Goal: Information Seeking & Learning: Compare options

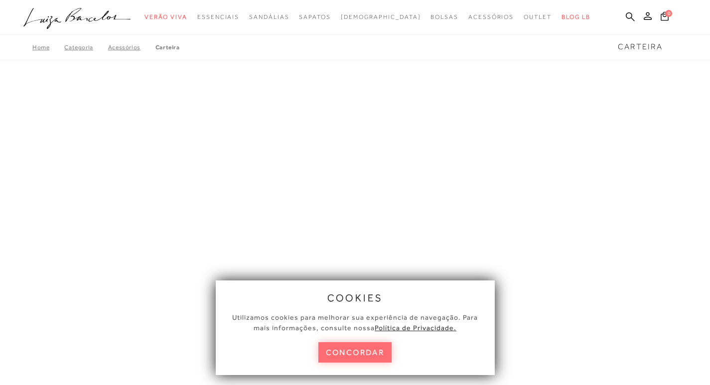
click at [371, 350] on button "concordar" at bounding box center [355, 352] width 74 height 20
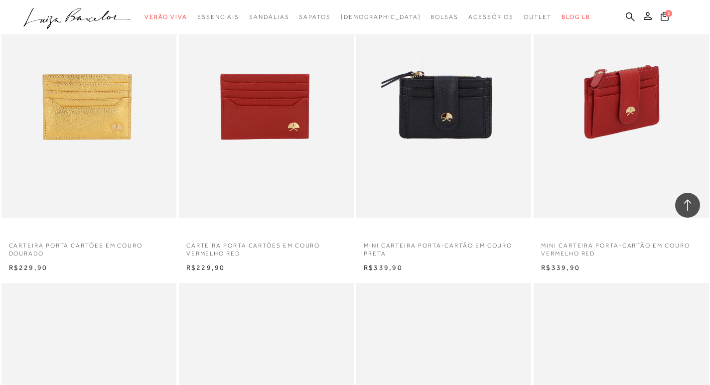
scroll to position [1793, 0]
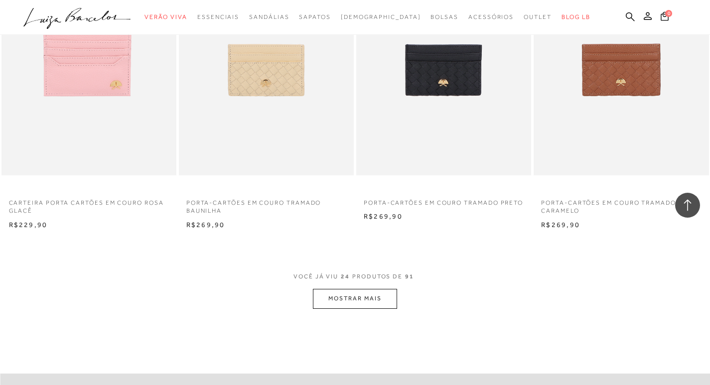
click at [381, 298] on button "MOSTRAR MAIS" at bounding box center [355, 298] width 84 height 19
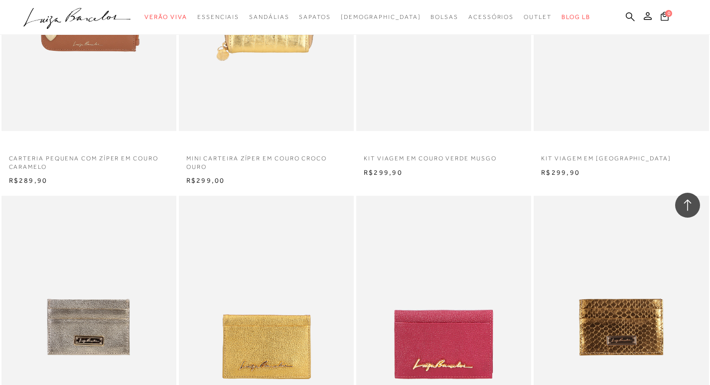
scroll to position [2988, 0]
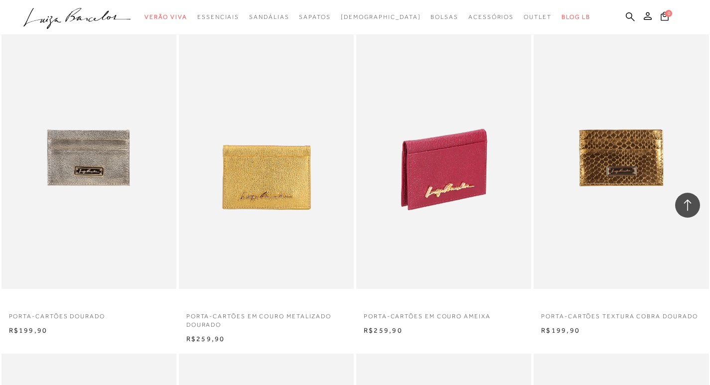
click at [452, 169] on img at bounding box center [444, 157] width 174 height 262
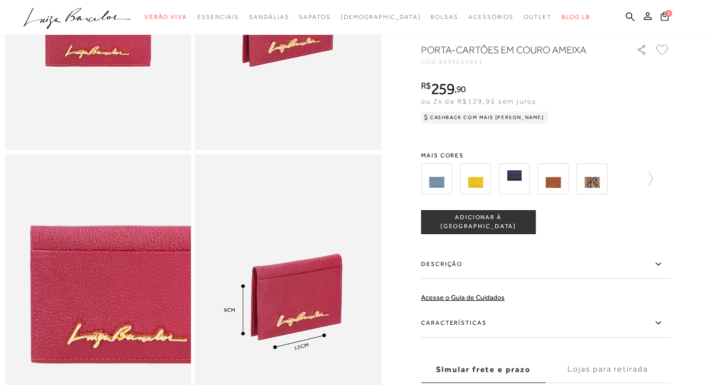
scroll to position [570, 0]
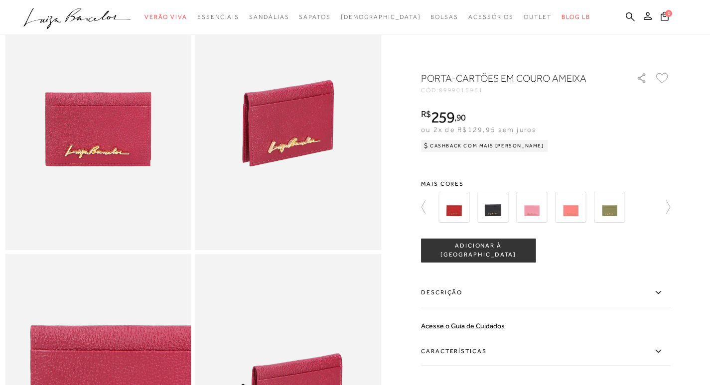
click at [534, 214] on img at bounding box center [531, 207] width 31 height 31
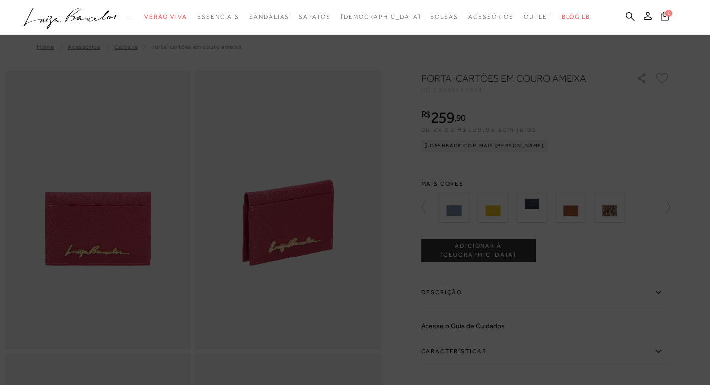
scroll to position [149, 0]
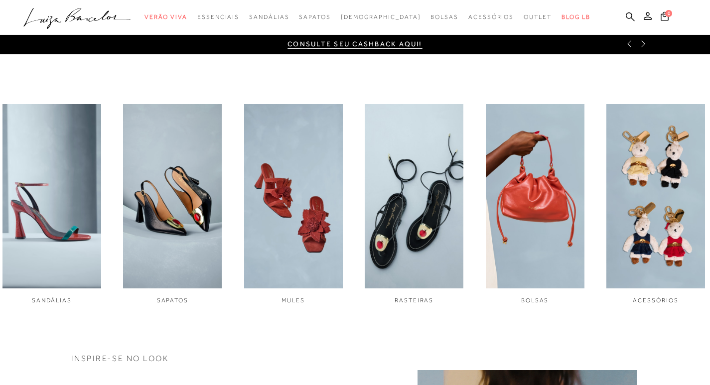
click at [415, 211] on img "4 / 6" at bounding box center [414, 196] width 99 height 185
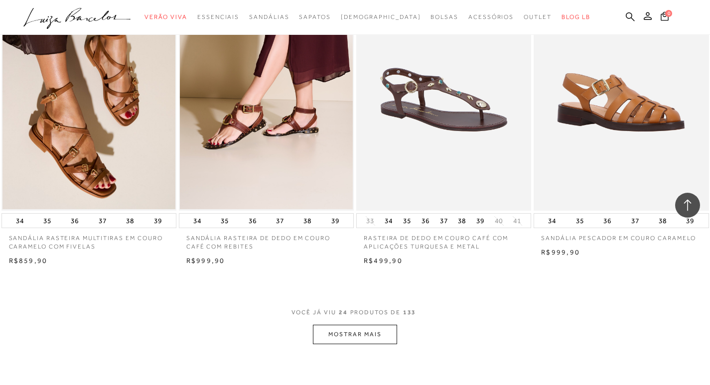
scroll to position [1892, 0]
